Goal: Transaction & Acquisition: Download file/media

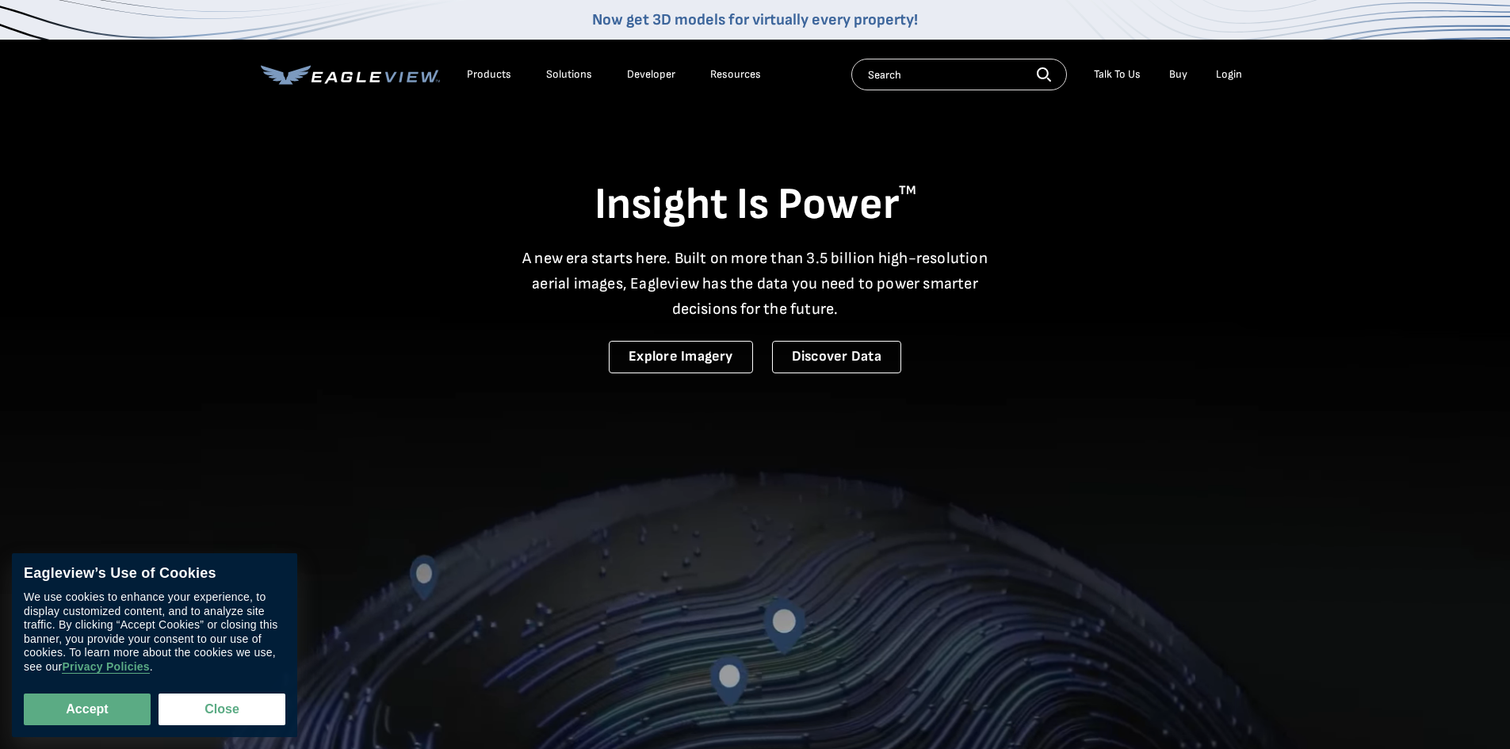
click at [1230, 72] on div "Login" at bounding box center [1229, 74] width 26 height 14
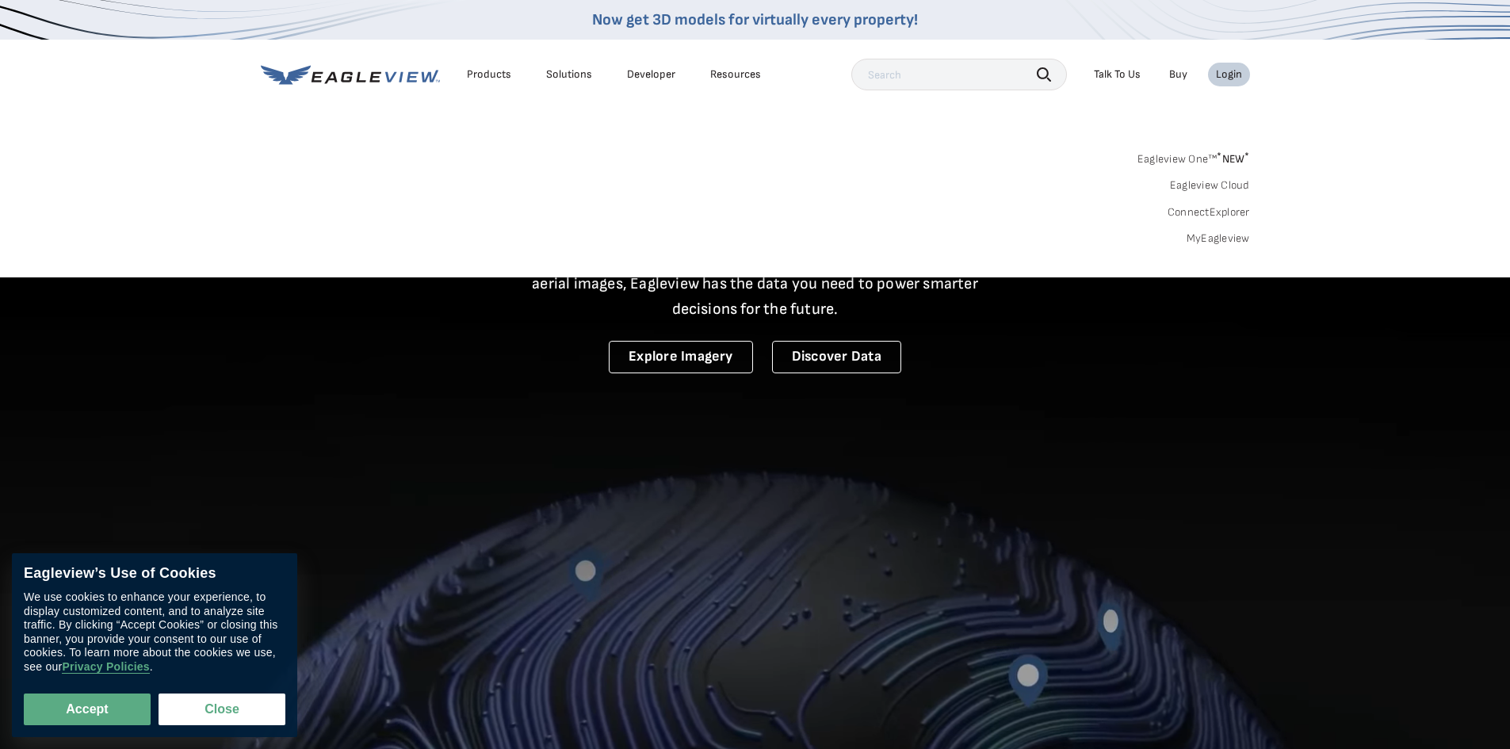
click at [1229, 79] on div "Login" at bounding box center [1229, 74] width 26 height 14
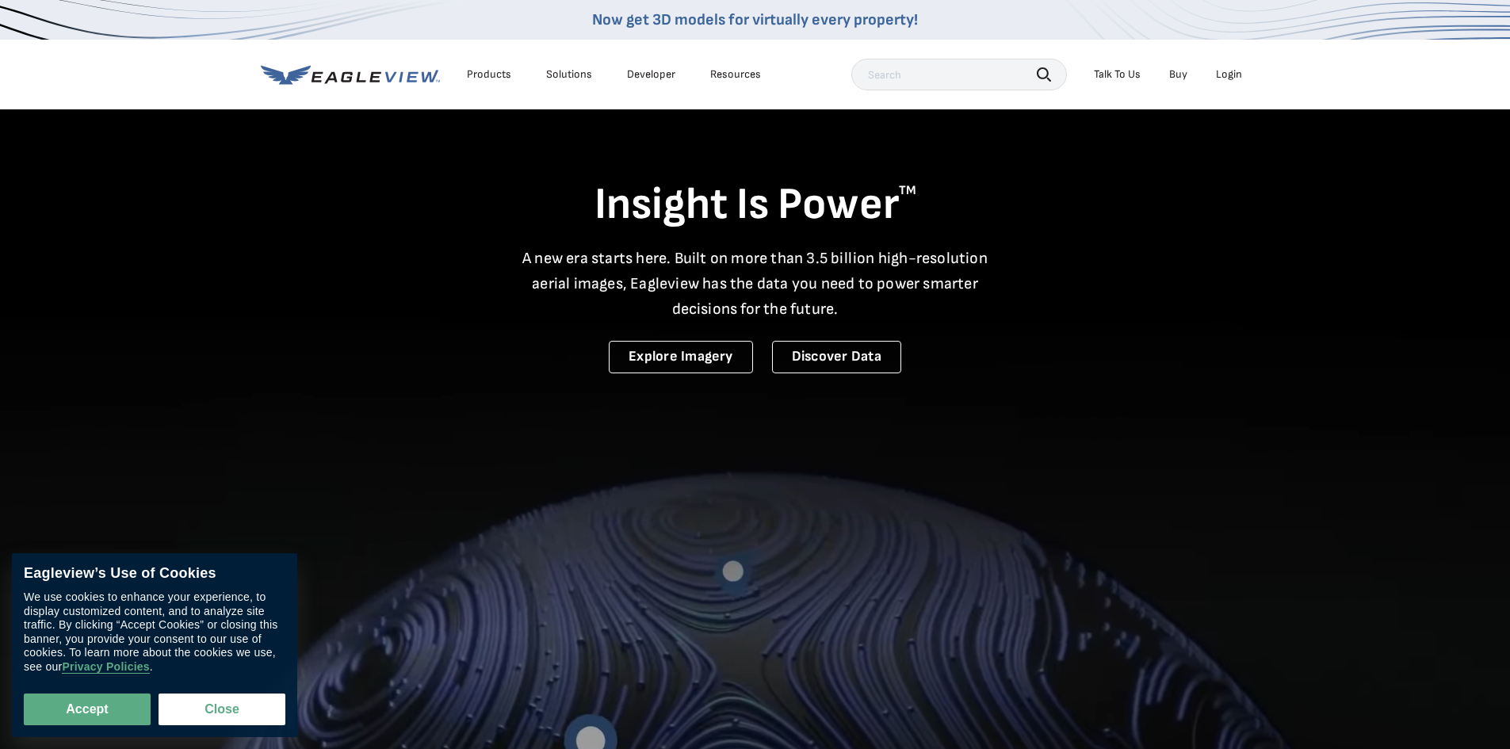
click at [1229, 79] on div "Login" at bounding box center [1229, 74] width 26 height 14
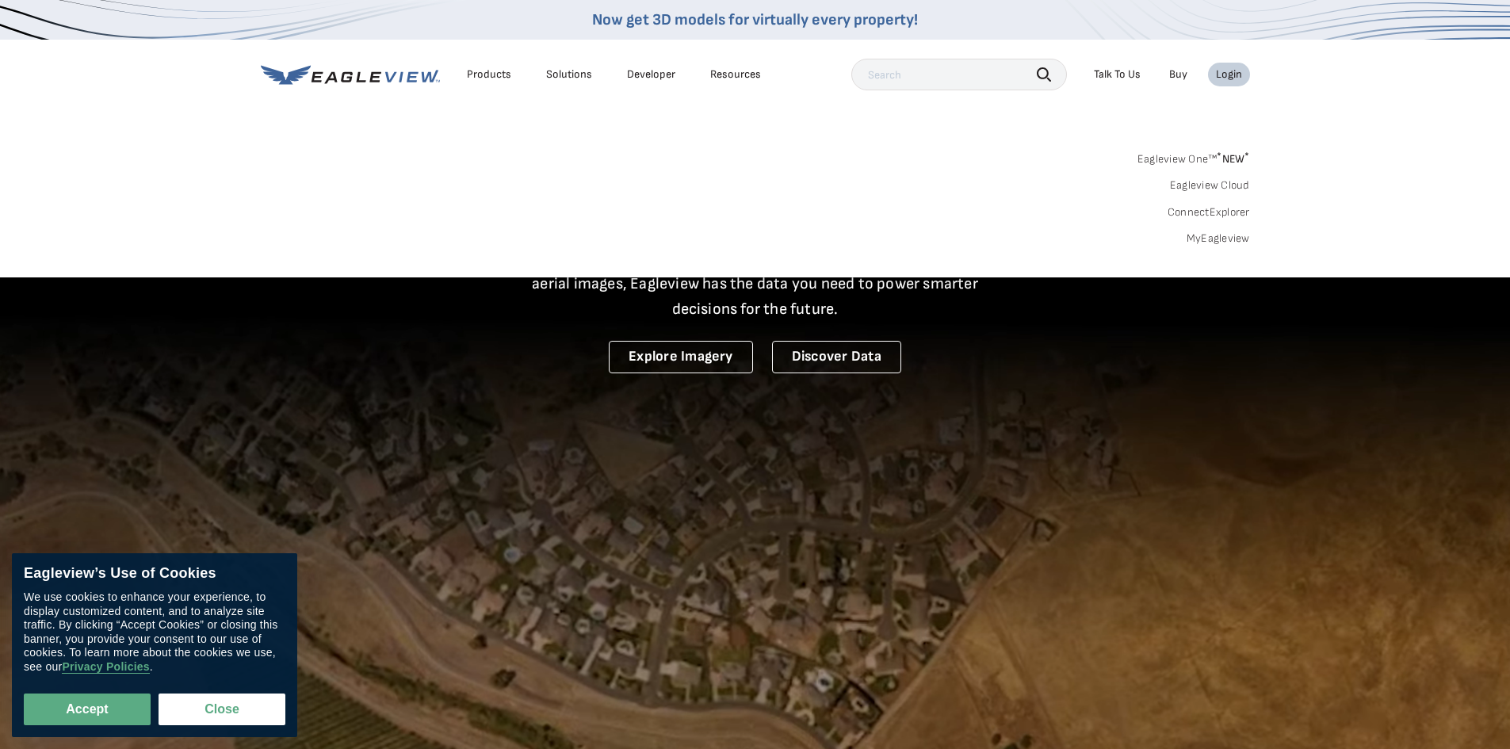
click at [1208, 235] on link "MyEagleview" at bounding box center [1217, 238] width 63 height 14
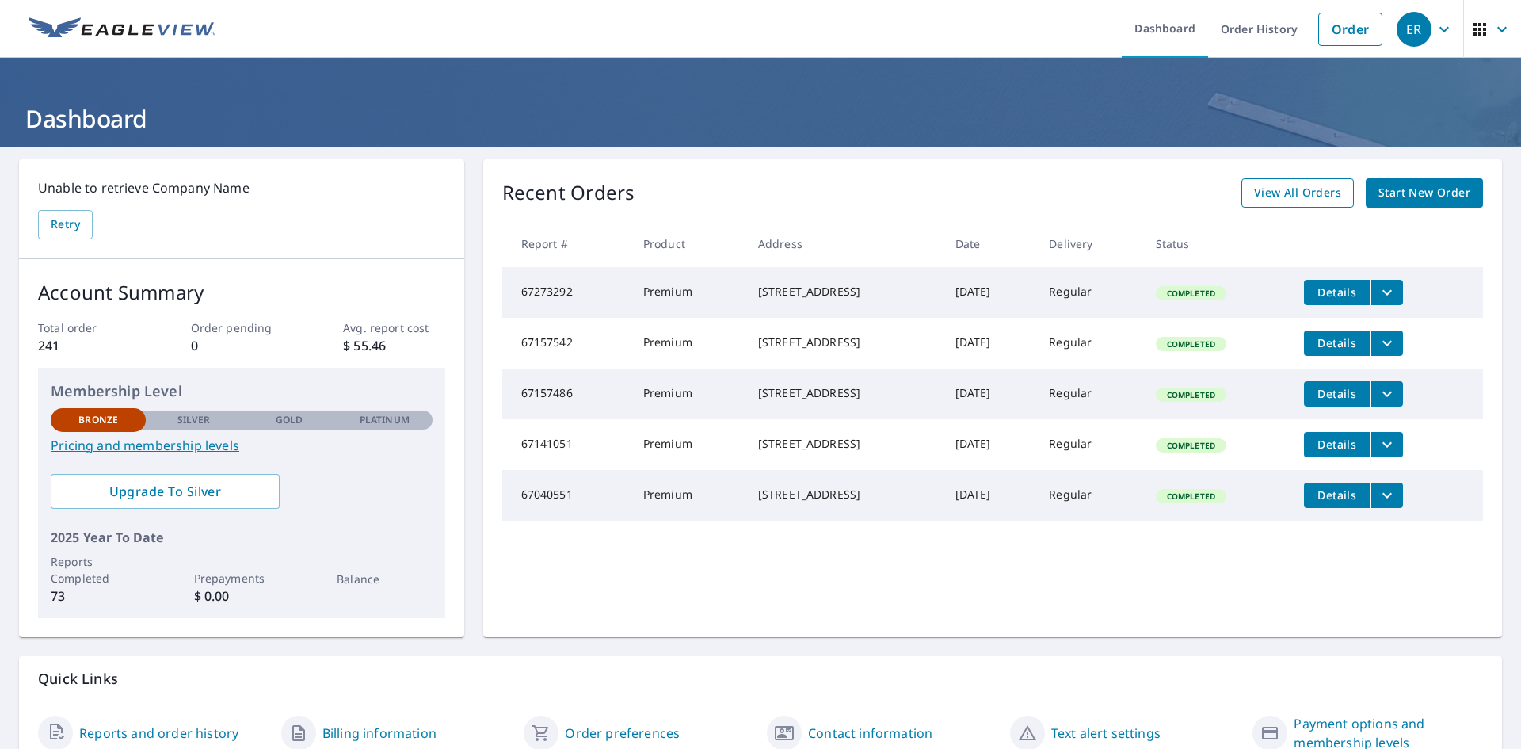
click at [1293, 193] on span "View All Orders" at bounding box center [1297, 193] width 87 height 20
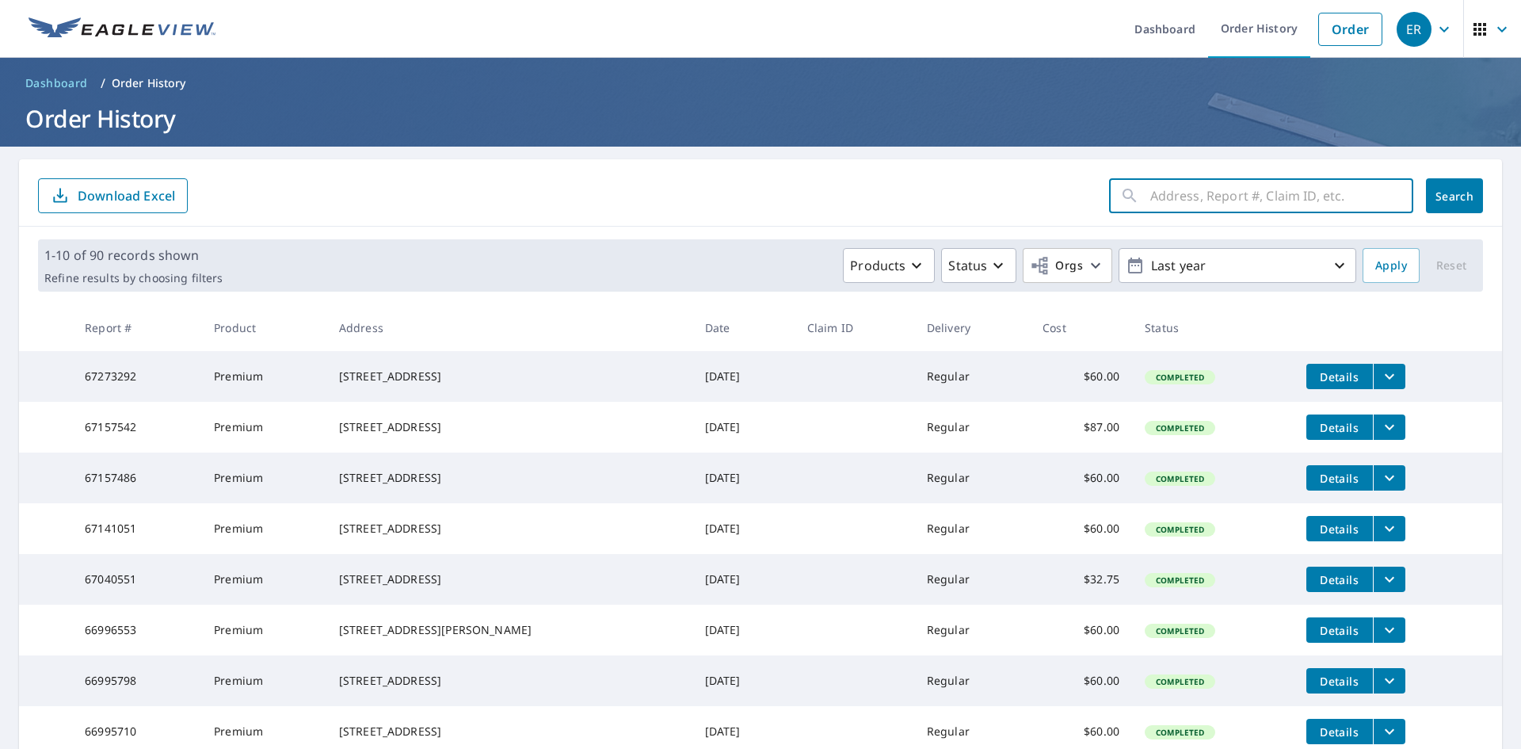
paste input "571 N County Line St"
type input "571 N County Line St., Fostoria"
click at [1444, 199] on span "Search" at bounding box center [1455, 196] width 32 height 15
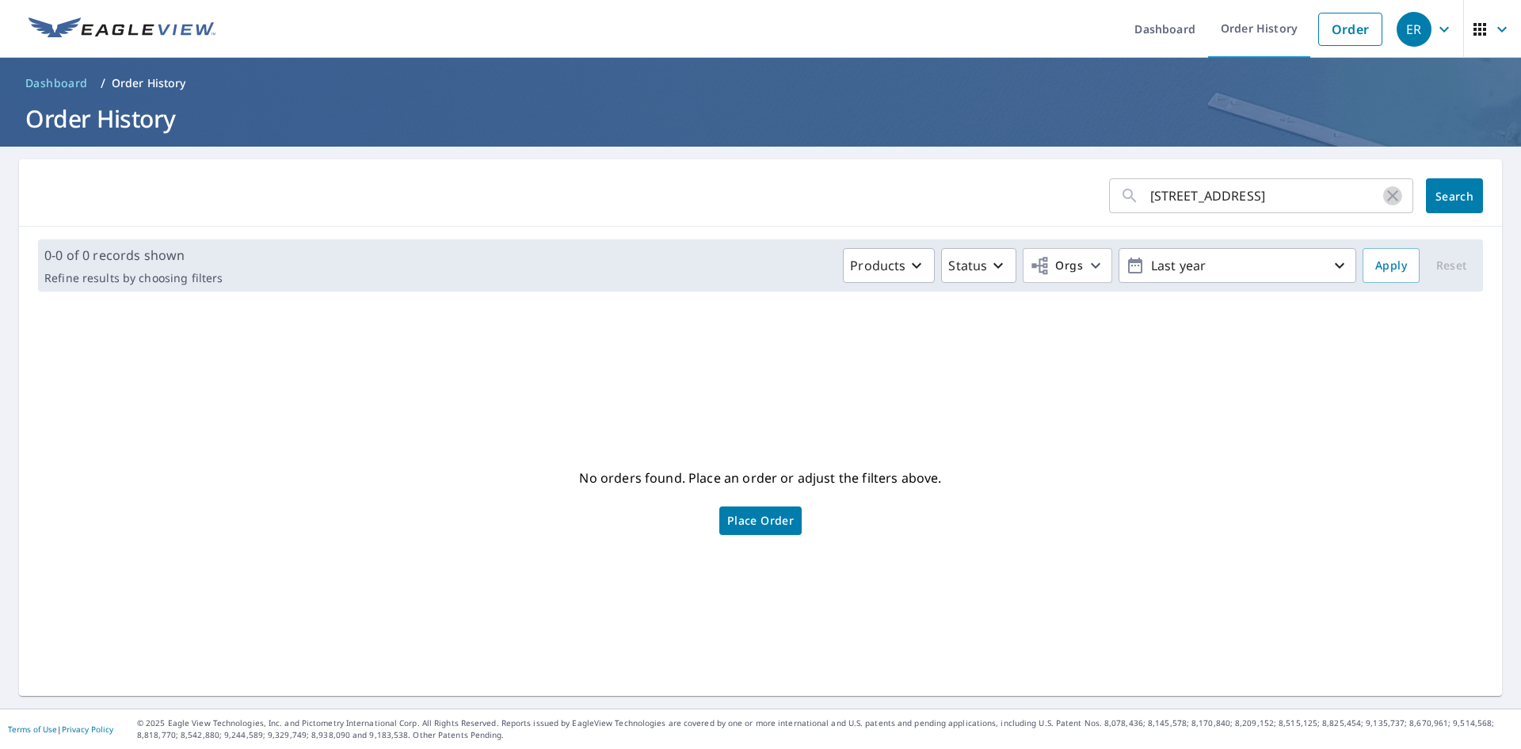
click at [1388, 195] on icon "button" at bounding box center [1393, 195] width 11 height 11
click at [1380, 195] on input "text" at bounding box center [1282, 196] width 263 height 44
type input "3"
type input "65312396"
click at [1444, 186] on button "Search" at bounding box center [1454, 195] width 57 height 35
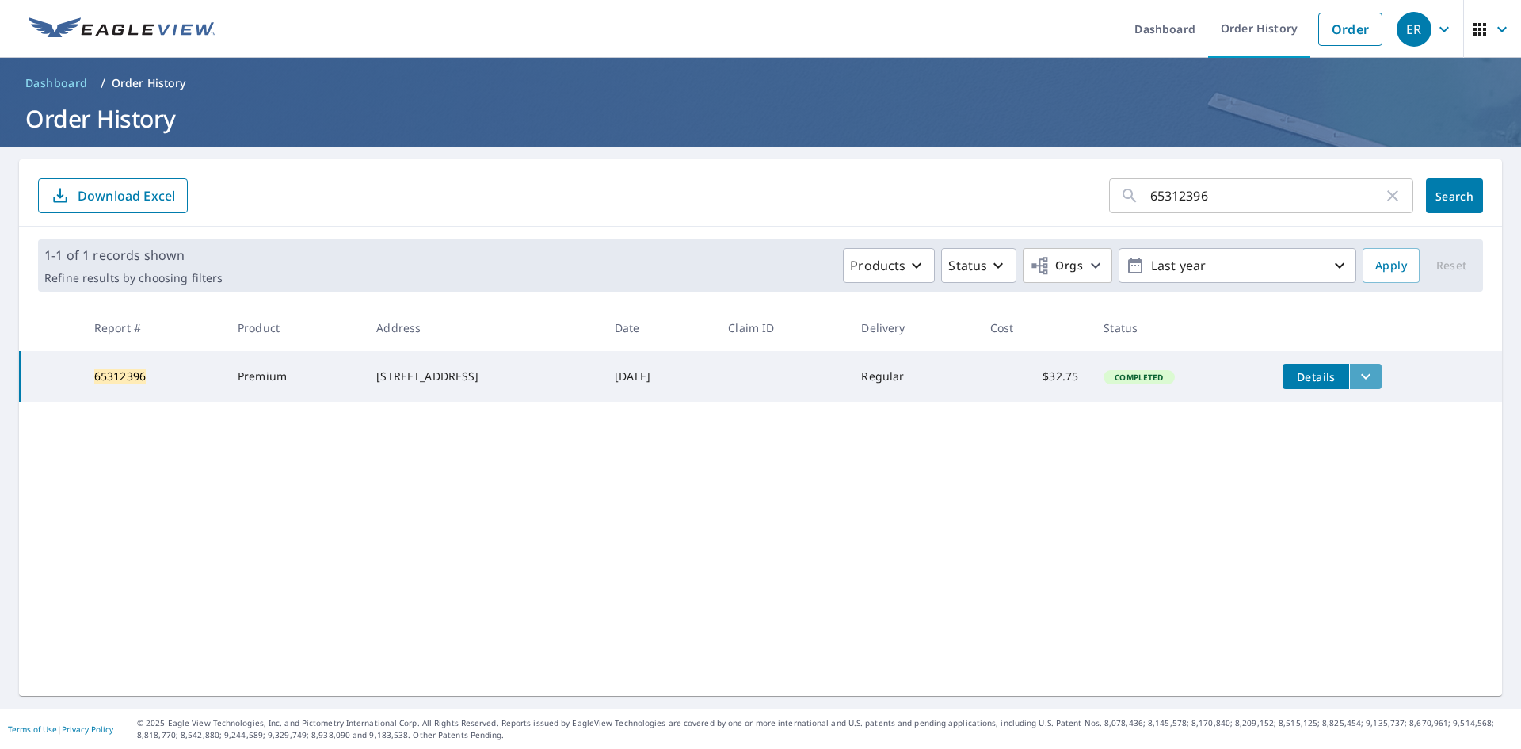
click at [1366, 380] on icon "filesDropdownBtn-65312396" at bounding box center [1366, 376] width 19 height 19
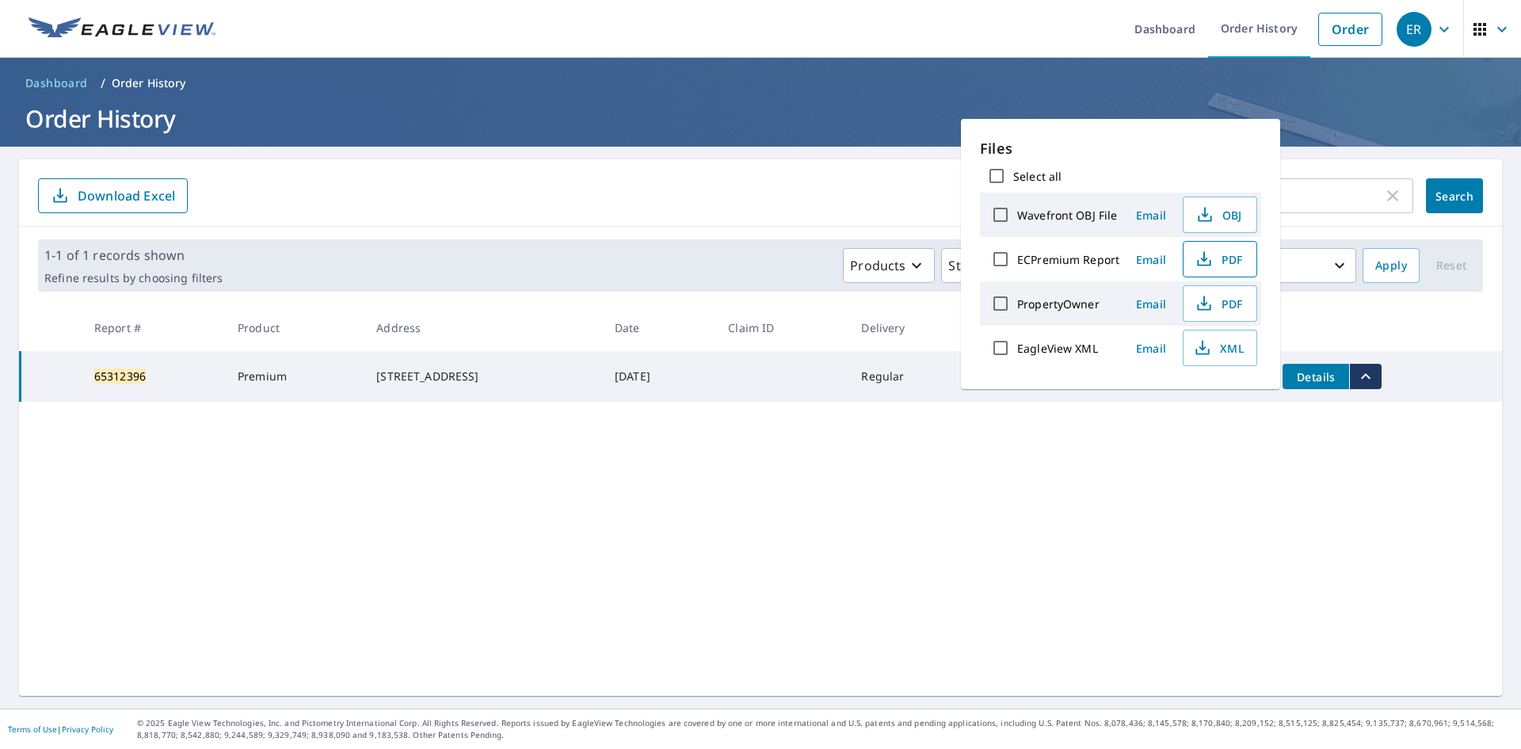
click at [1220, 264] on span "PDF" at bounding box center [1218, 259] width 51 height 19
